Goal: Entertainment & Leisure: Browse casually

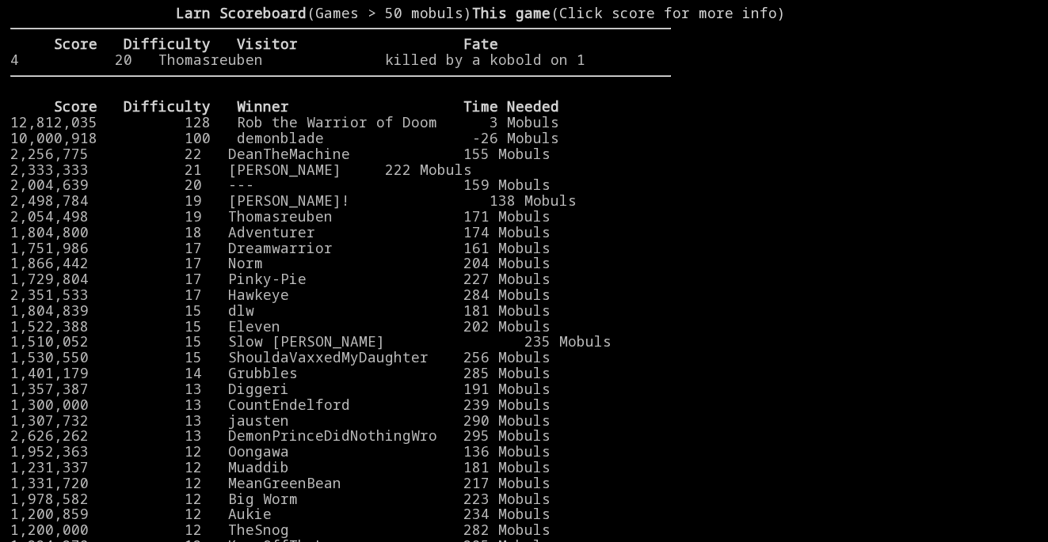
drag, startPoint x: 816, startPoint y: 105, endPoint x: 807, endPoint y: 116, distance: 14.0
click at [816, 106] on stats at bounding box center [854, 261] width 367 height 510
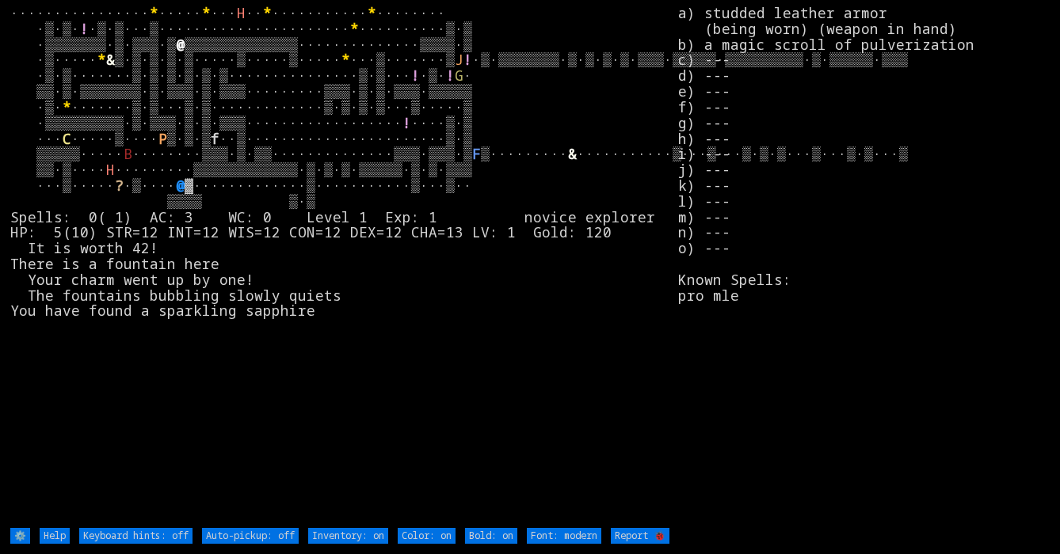
type off "Auto-pickup: on"
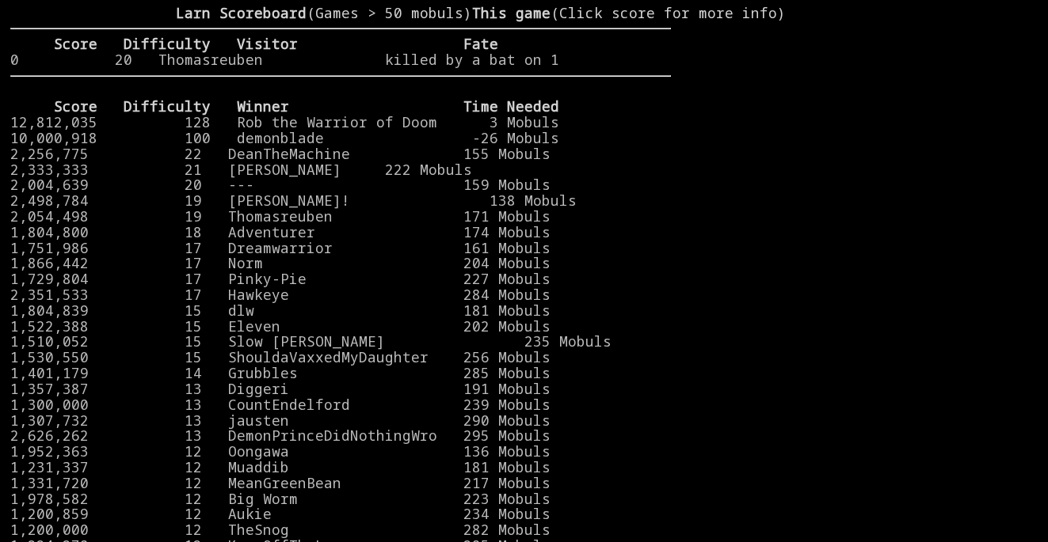
click at [901, 116] on stats at bounding box center [854, 261] width 367 height 510
